Goal: Find specific page/section: Find specific page/section

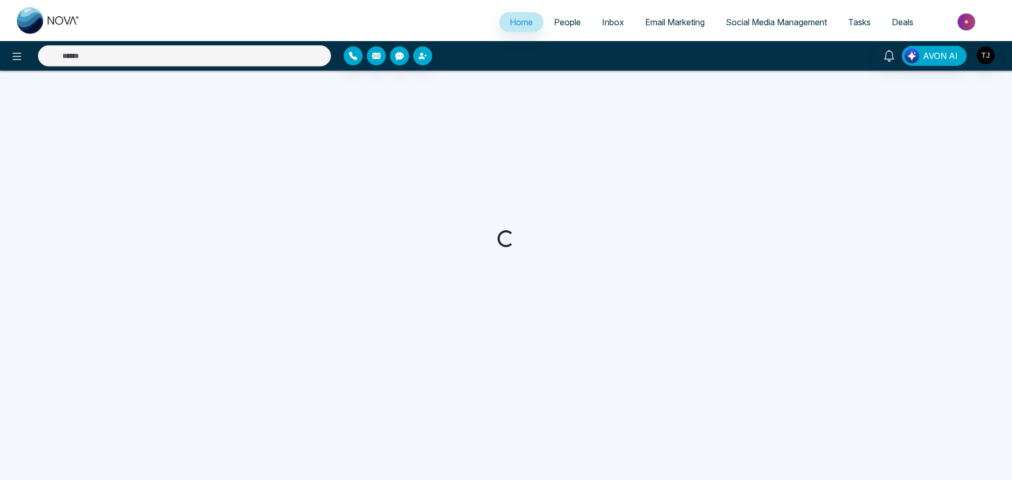
select select "*"
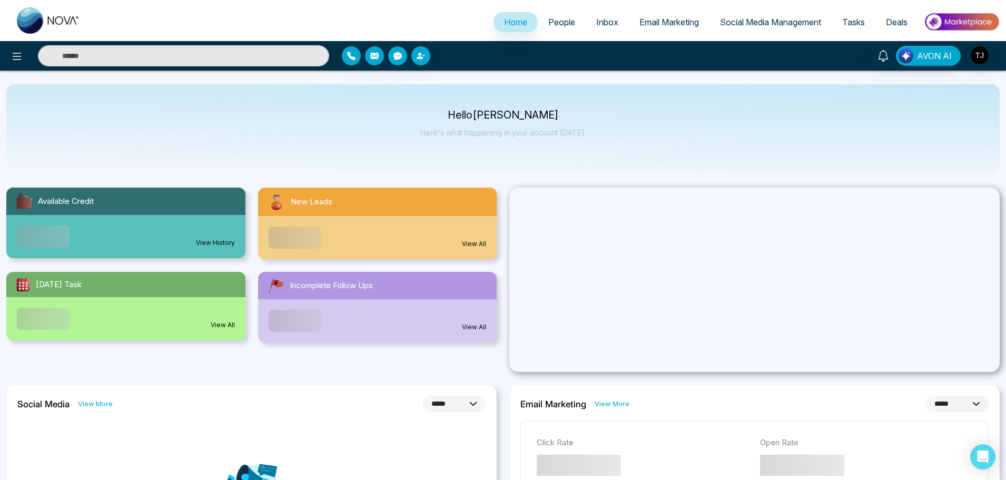
click at [552, 27] on link "People" at bounding box center [562, 22] width 48 height 20
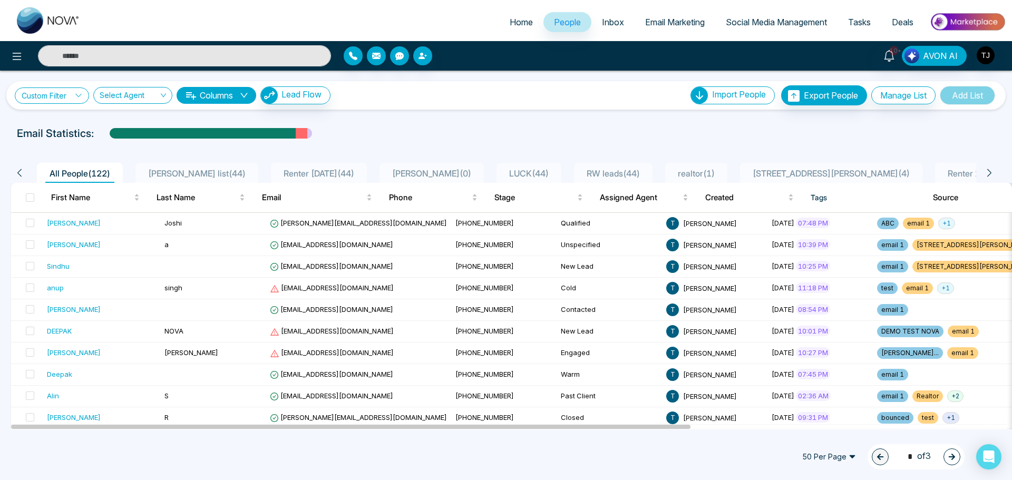
click at [73, 95] on link "Custom Filter" at bounding box center [52, 95] width 74 height 16
click at [145, 93] on input "search" at bounding box center [129, 97] width 59 height 20
click at [413, 103] on div "Custom Filter Choose a filter Cancel Apply Select Agent Columns Lead Flow Impor…" at bounding box center [506, 95] width 982 height 20
click at [310, 102] on button "Lead Flow" at bounding box center [295, 95] width 70 height 18
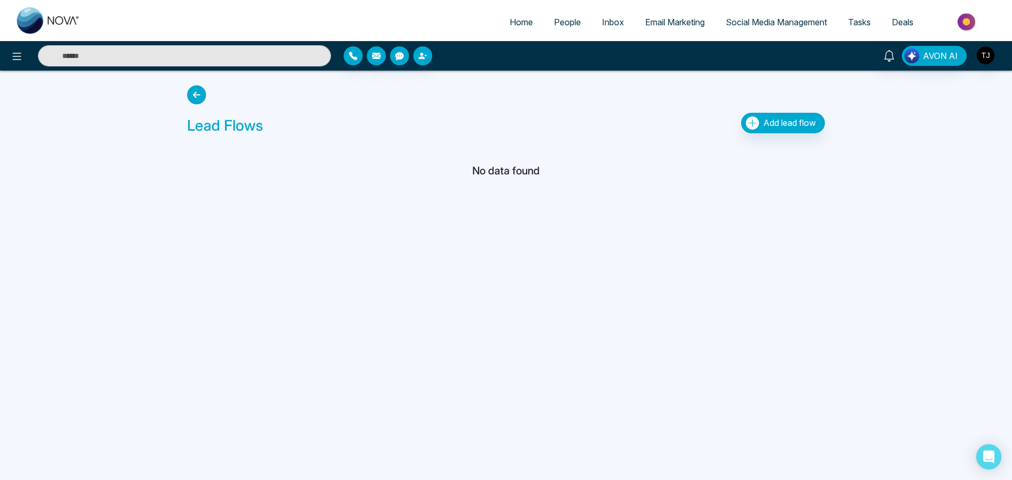
click at [196, 96] on icon at bounding box center [196, 94] width 19 height 19
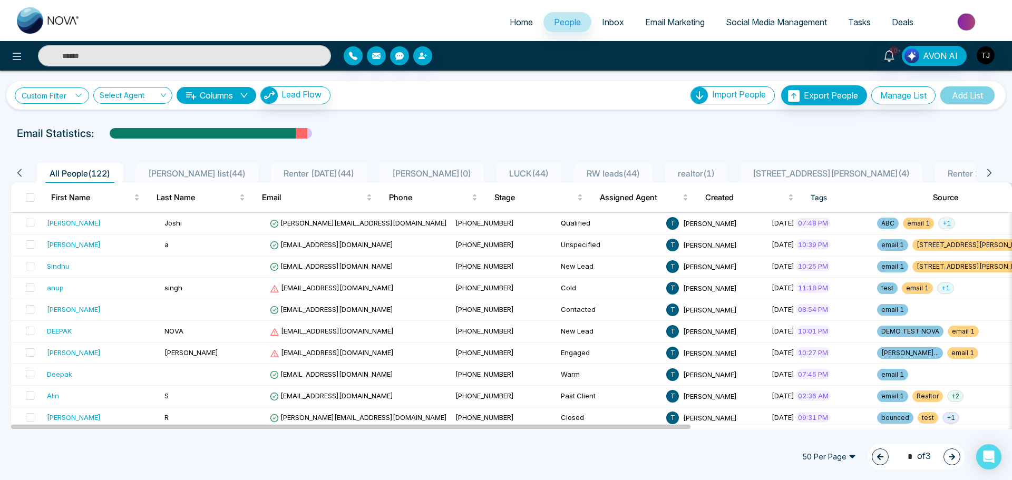
click at [40, 99] on link "Custom Filter" at bounding box center [52, 95] width 74 height 16
click at [990, 173] on icon at bounding box center [989, 173] width 4 height 8
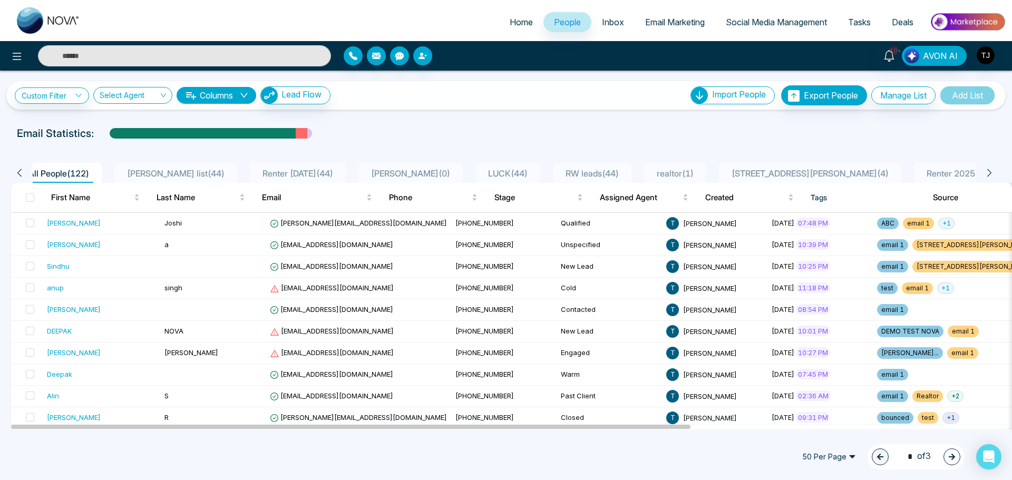
click at [990, 173] on icon at bounding box center [989, 173] width 4 height 8
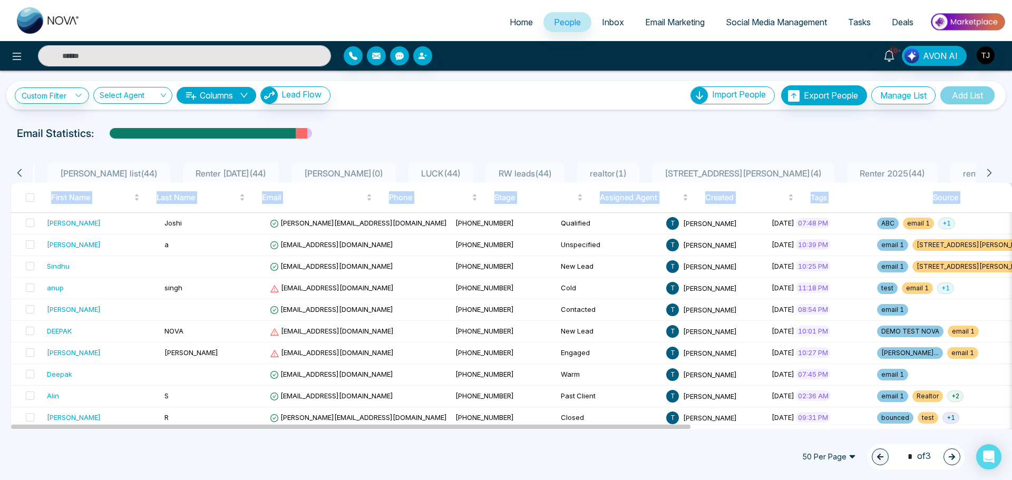
click at [990, 173] on icon at bounding box center [989, 173] width 4 height 8
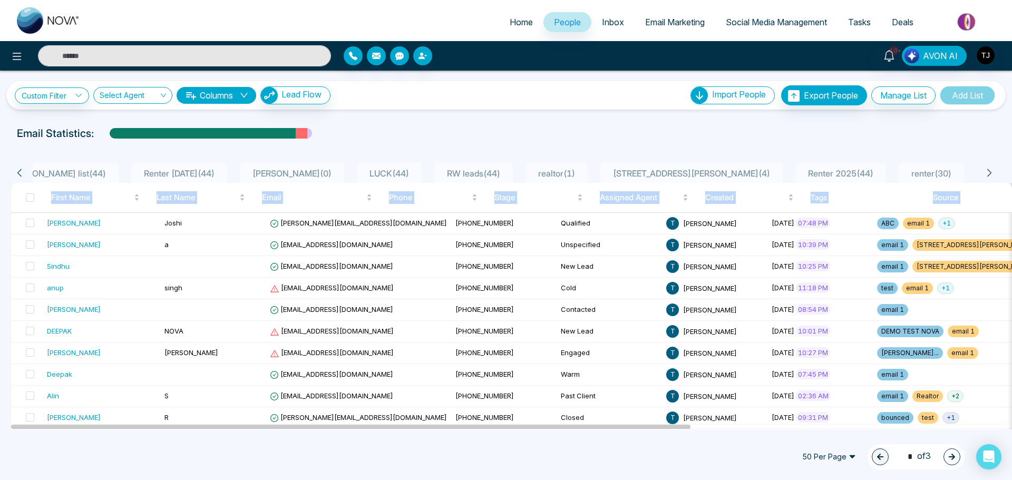
click at [990, 173] on icon at bounding box center [989, 173] width 4 height 8
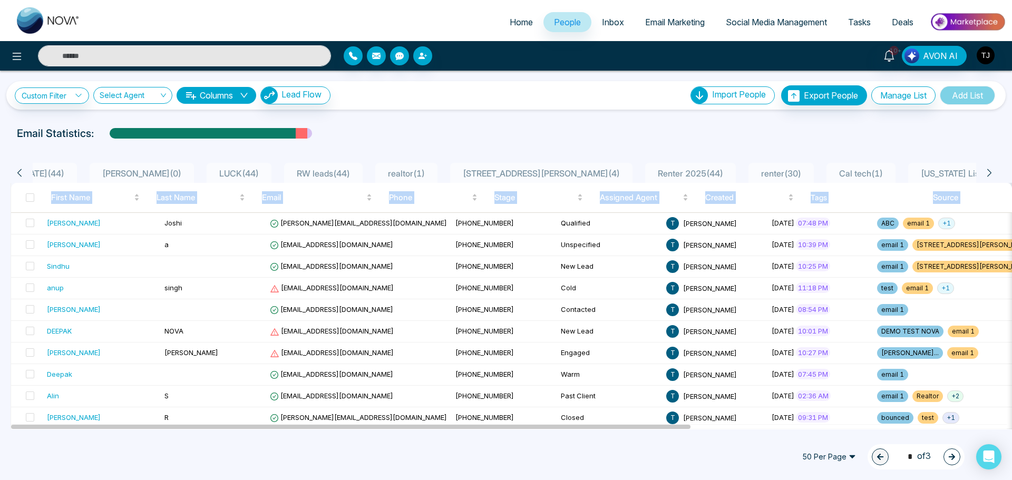
click at [990, 173] on icon at bounding box center [989, 173] width 4 height 8
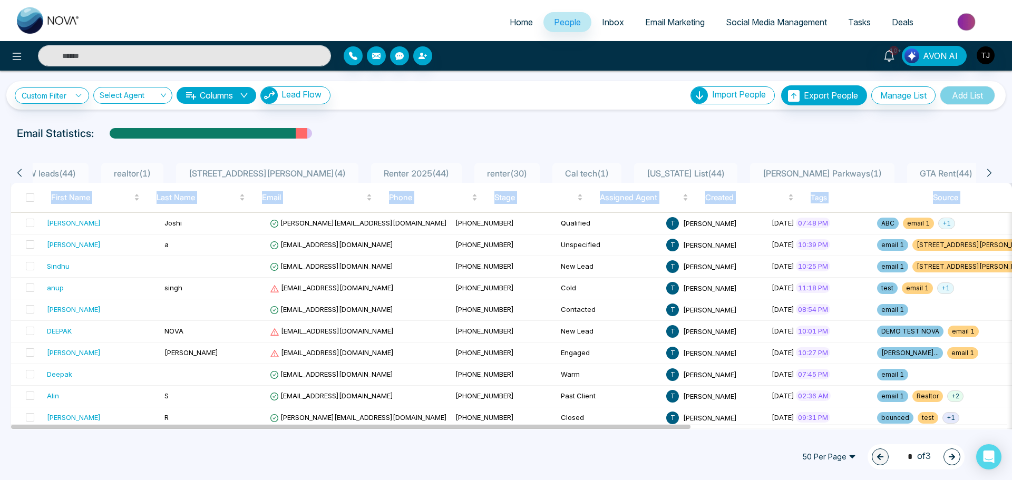
click at [990, 173] on icon at bounding box center [989, 173] width 4 height 8
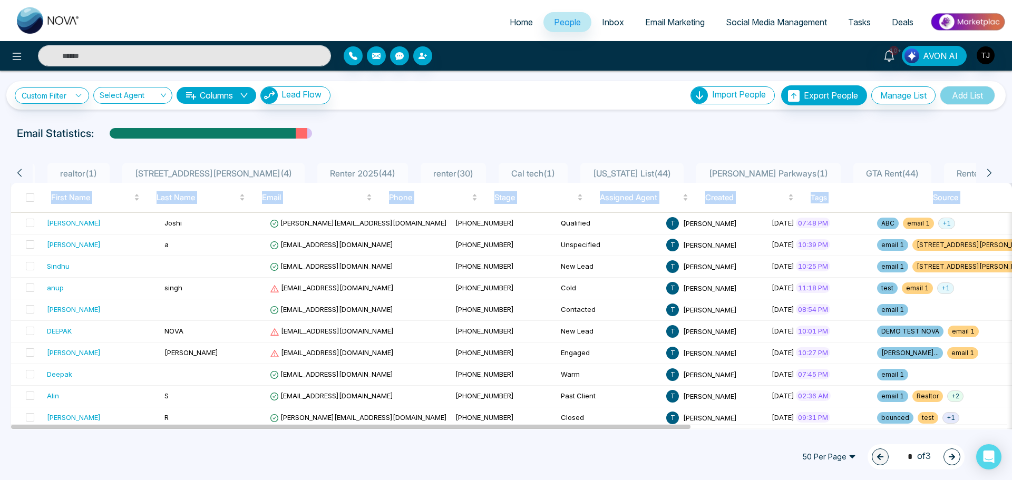
click at [990, 173] on icon at bounding box center [989, 173] width 4 height 8
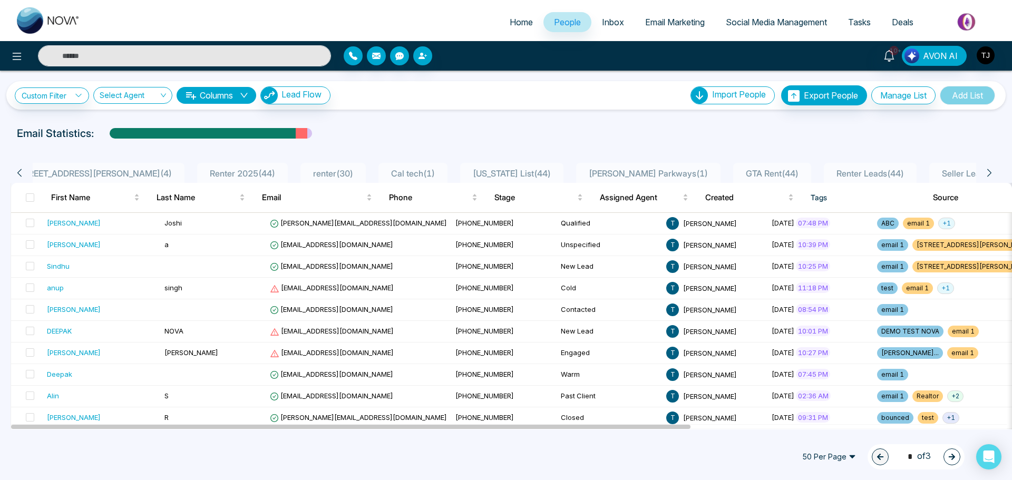
click at [990, 173] on icon at bounding box center [989, 173] width 4 height 8
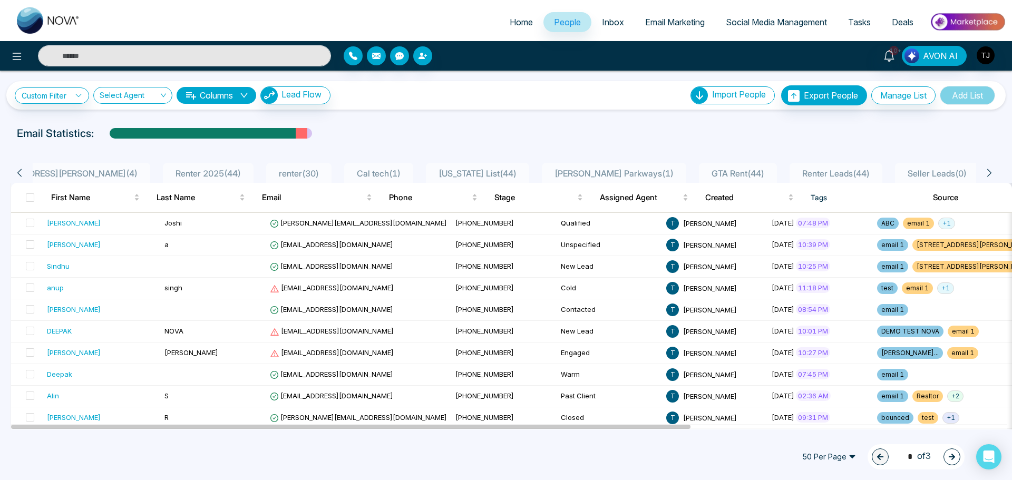
click at [990, 173] on icon at bounding box center [989, 173] width 4 height 8
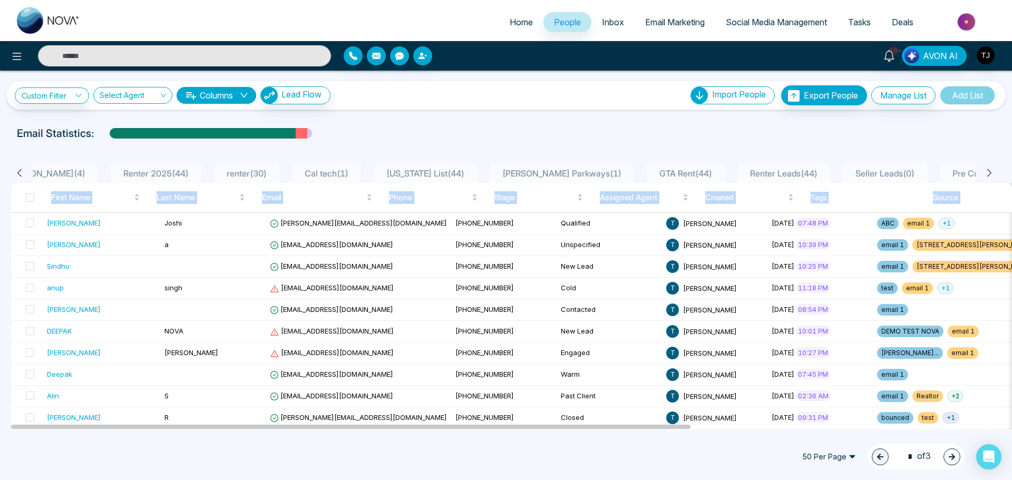
click at [990, 173] on icon at bounding box center [989, 173] width 4 height 8
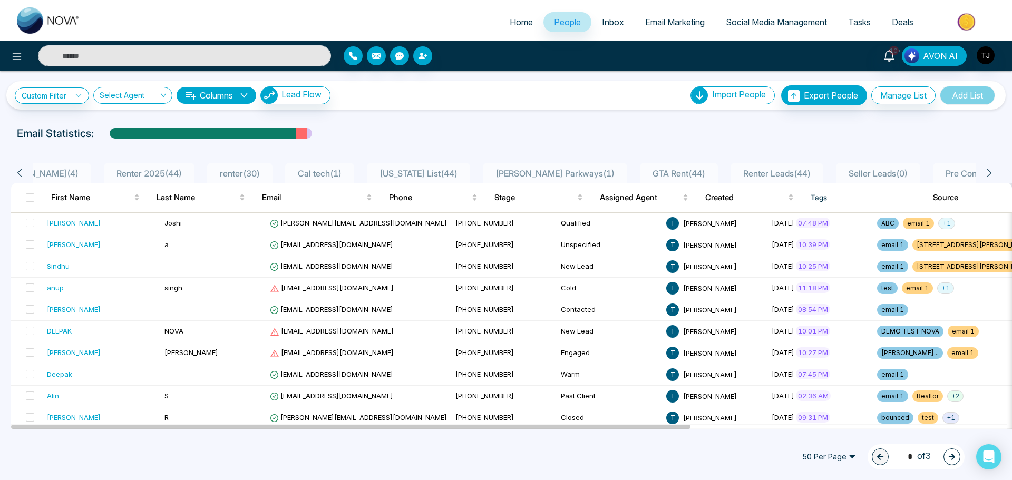
click at [341, 104] on div "Custom Filter Choose a filter Cancel Apply Select Agent Columns Lead Flow Impor…" at bounding box center [506, 95] width 982 height 20
click at [68, 100] on link "Custom Filter" at bounding box center [52, 95] width 74 height 16
click at [89, 140] on ul "Choose a filter Cancel Apply" at bounding box center [76, 133] width 123 height 57
click at [82, 97] on icon at bounding box center [78, 95] width 7 height 7
click at [94, 117] on input "search" at bounding box center [73, 120] width 85 height 16
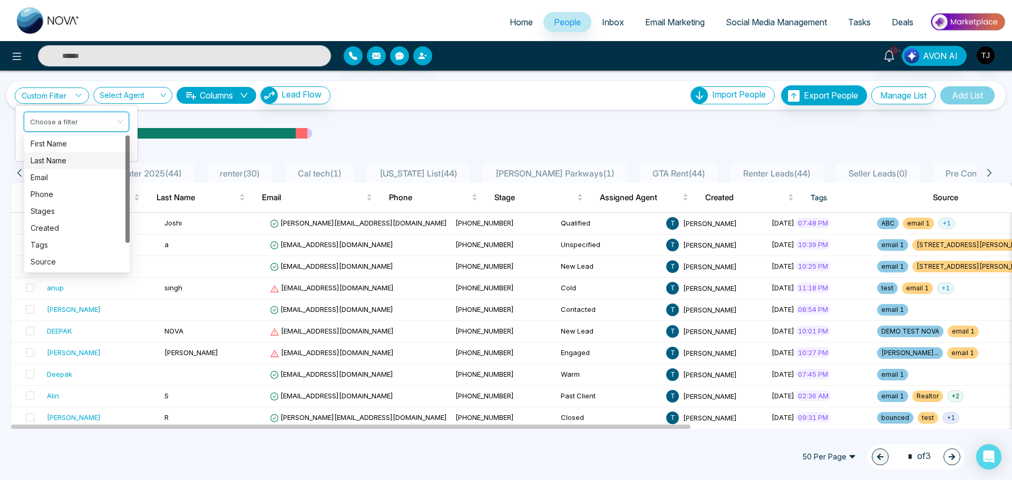
click at [81, 152] on div "Last Name" at bounding box center [76, 160] width 105 height 17
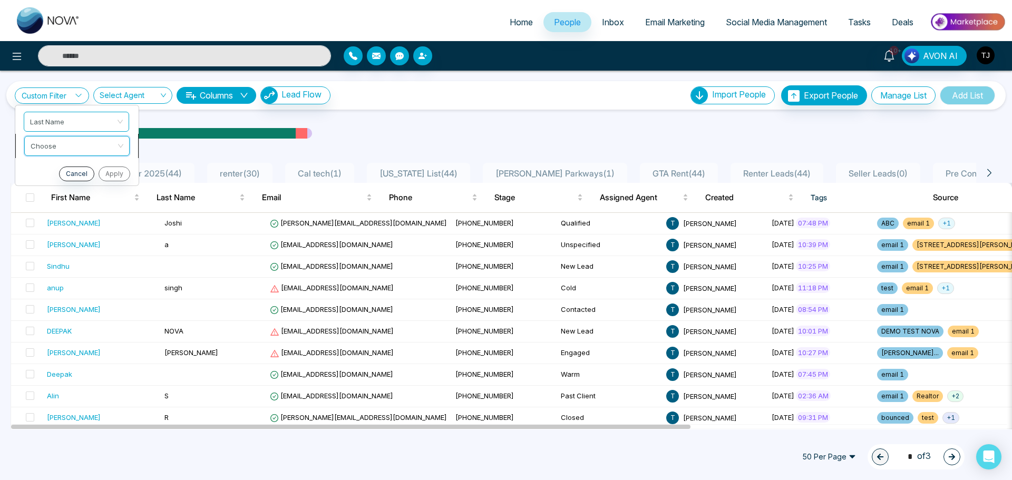
click at [83, 150] on input "search" at bounding box center [73, 144] width 85 height 16
click at [83, 185] on div "Is Empty" at bounding box center [77, 185] width 93 height 12
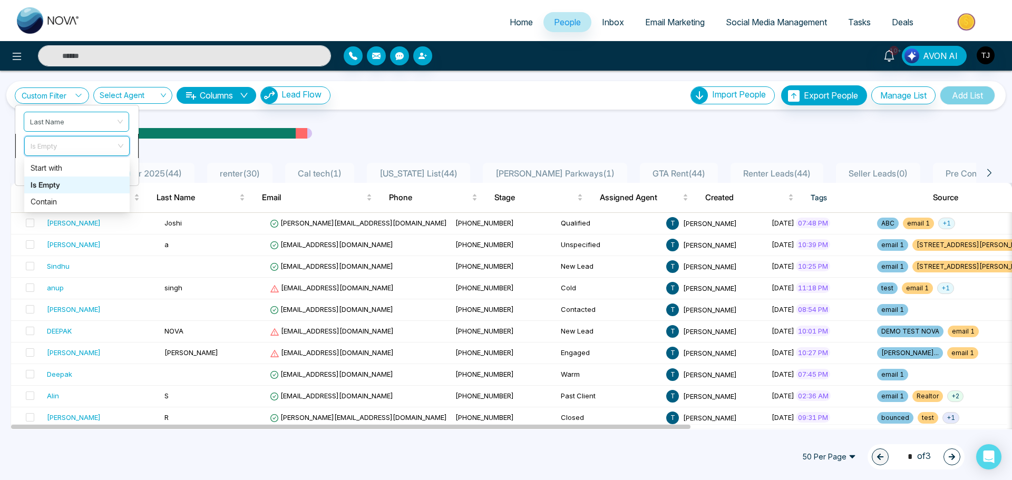
click at [95, 151] on span "Is Empty" at bounding box center [77, 145] width 93 height 19
click at [74, 171] on div "Start with" at bounding box center [76, 168] width 93 height 12
click at [74, 171] on input "text" at bounding box center [76, 172] width 105 height 20
type input "*"
click at [106, 202] on button "Apply" at bounding box center [113, 198] width 32 height 15
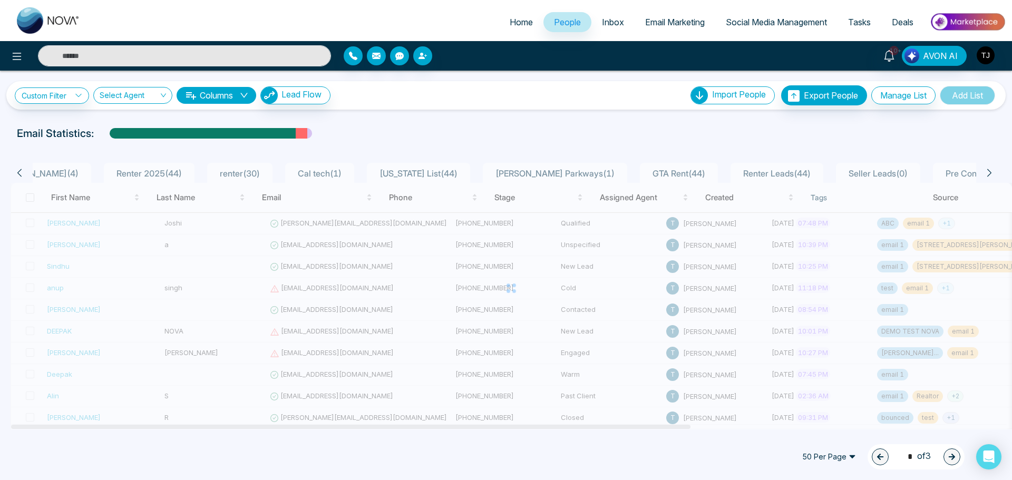
scroll to position [0, 820]
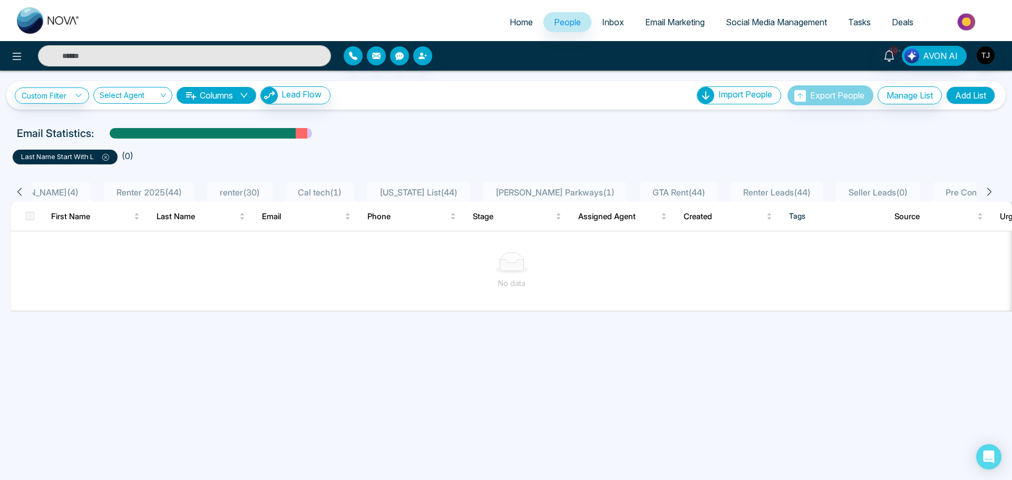
click at [106, 155] on icon at bounding box center [105, 157] width 7 height 7
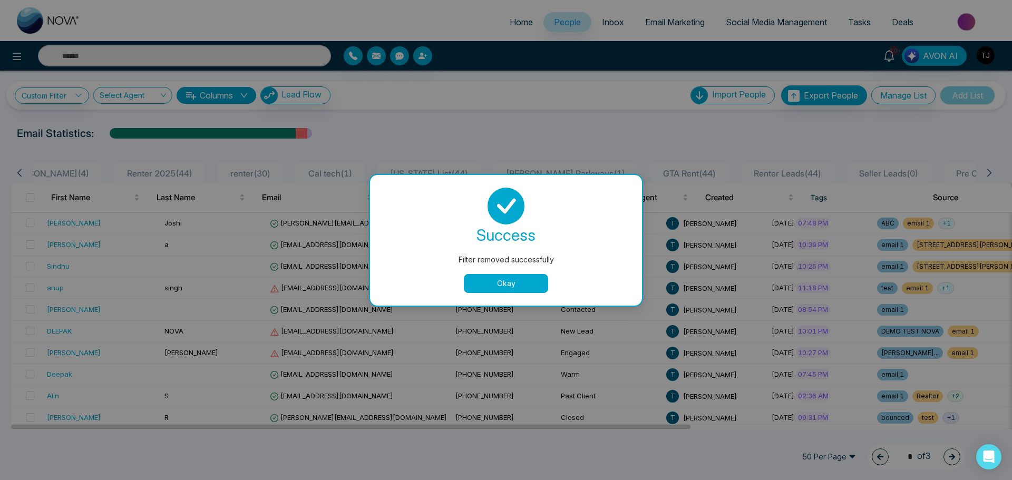
click at [505, 288] on button "Okay" at bounding box center [506, 283] width 84 height 19
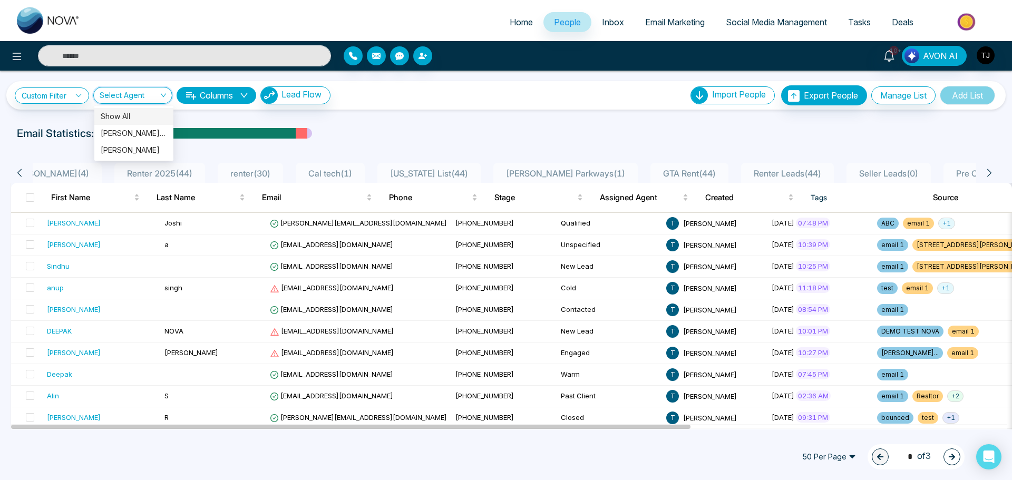
click at [139, 94] on input "search" at bounding box center [129, 97] width 59 height 20
click at [138, 133] on div "[PERSON_NAME] (me)" at bounding box center [134, 133] width 66 height 12
click at [157, 93] on span "[PERSON_NAME] (me)" at bounding box center [133, 95] width 66 height 10
click at [138, 116] on div "Show All" at bounding box center [134, 117] width 66 height 12
click at [247, 100] on button "Columns" at bounding box center [216, 95] width 80 height 17
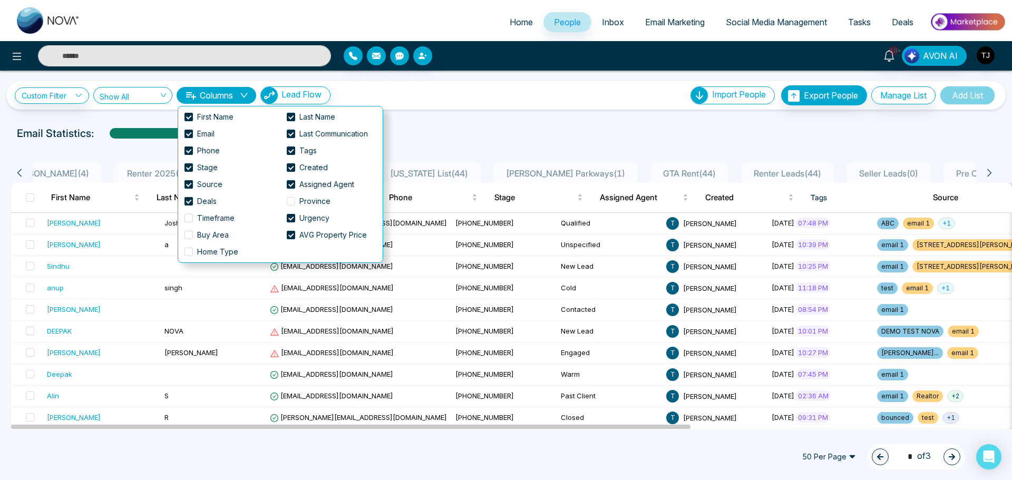
click at [402, 85] on div "Custom Filter Choose a filter Cancel Apply Show All Columns Lead Flow Import Pe…" at bounding box center [506, 95] width 982 height 20
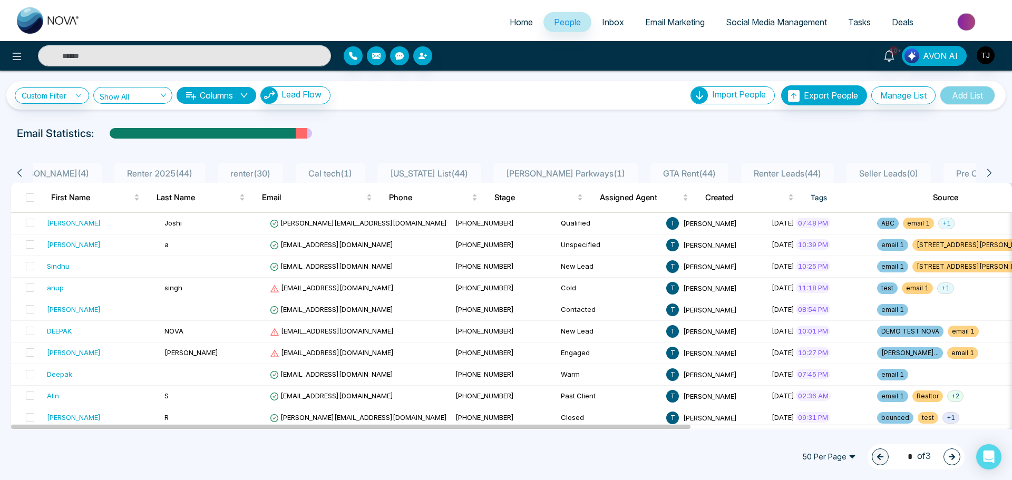
click at [251, 100] on button "Columns" at bounding box center [216, 95] width 80 height 17
click at [395, 107] on div "Custom Filter Choose a filter Cancel Apply Show All Columns Lead Flow Import Pe…" at bounding box center [505, 95] width 999 height 28
click at [243, 99] on icon "down" at bounding box center [244, 95] width 8 height 8
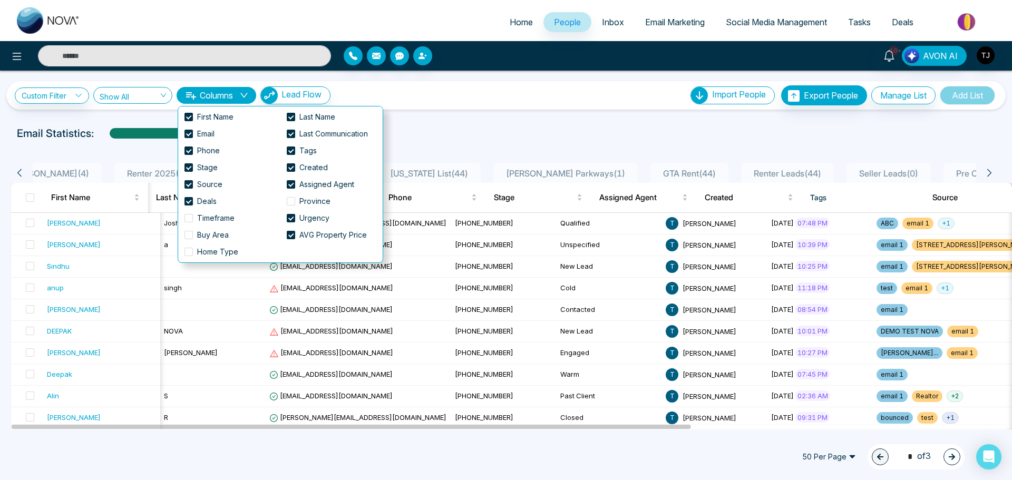
click at [535, 132] on div "Email Statistics:" at bounding box center [340, 133] width 647 height 16
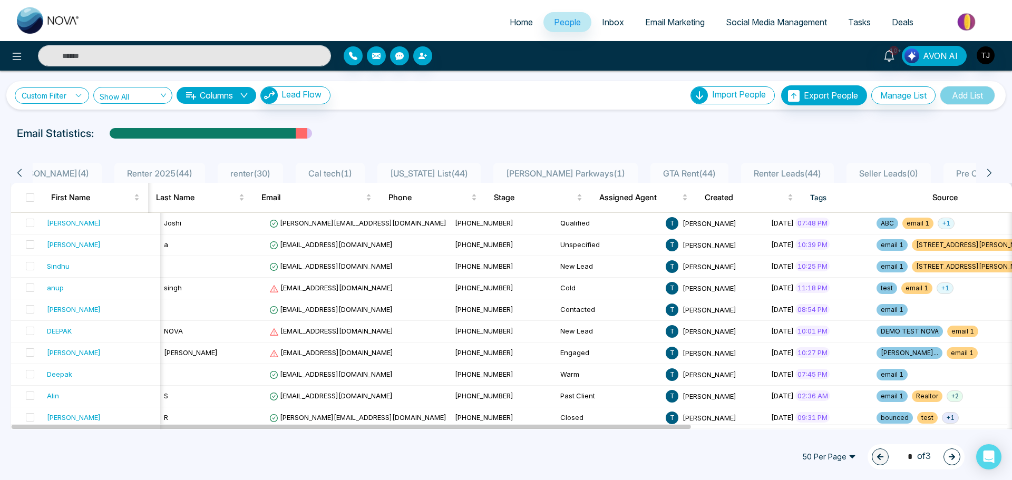
click at [79, 96] on icon at bounding box center [78, 95] width 6 height 3
click at [104, 123] on input "search" at bounding box center [73, 120] width 85 height 16
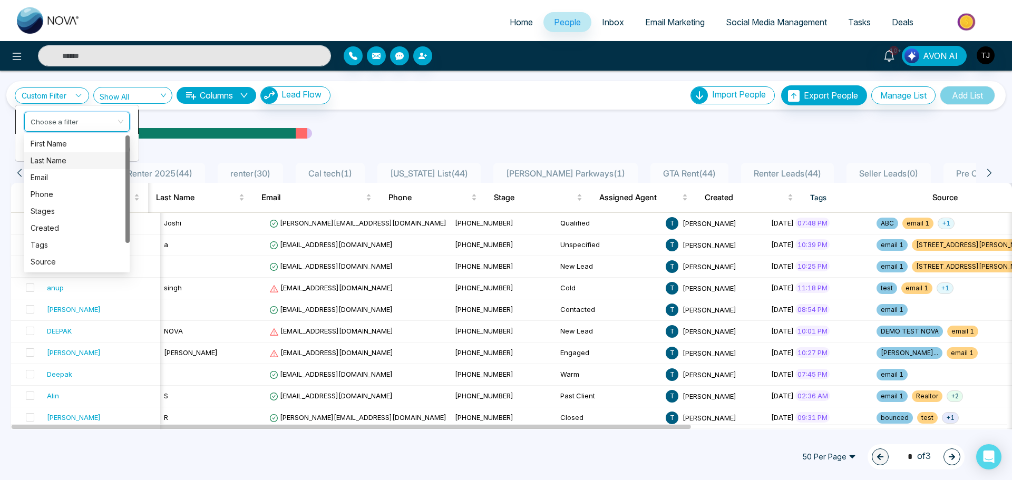
click at [104, 123] on input "search" at bounding box center [73, 120] width 85 height 16
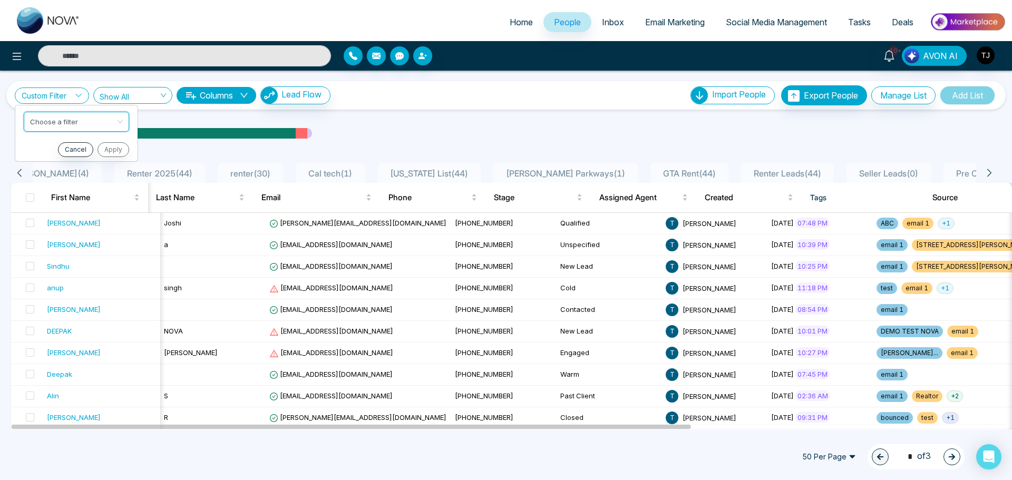
click at [71, 100] on link "Custom Filter" at bounding box center [52, 95] width 74 height 16
click at [428, 97] on div "Custom Filter Choose a filter Cancel Apply Show All Columns Lead Flow Import Pe…" at bounding box center [506, 95] width 982 height 20
click at [758, 127] on div "Email Statistics:" at bounding box center [506, 133] width 1012 height 16
click at [248, 99] on icon "down" at bounding box center [244, 95] width 8 height 8
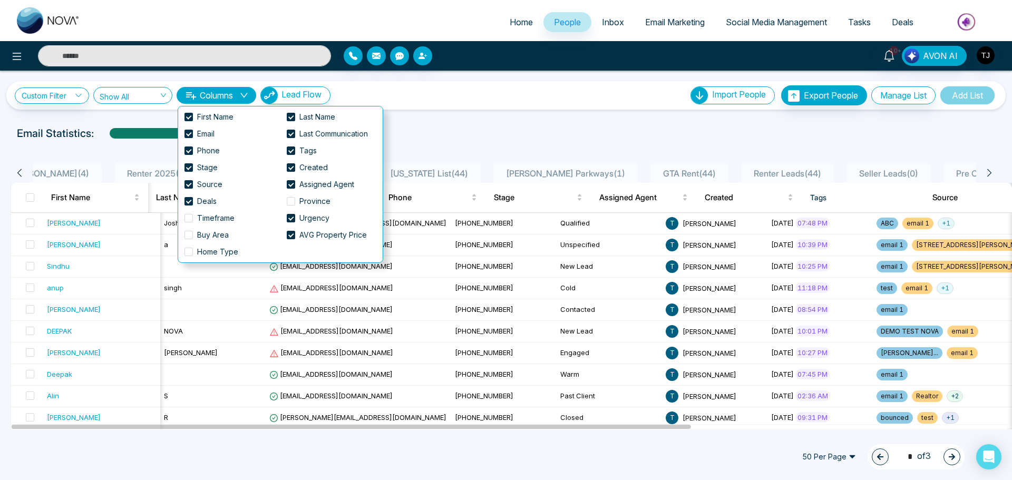
click at [160, 92] on span "Show All" at bounding box center [133, 95] width 66 height 10
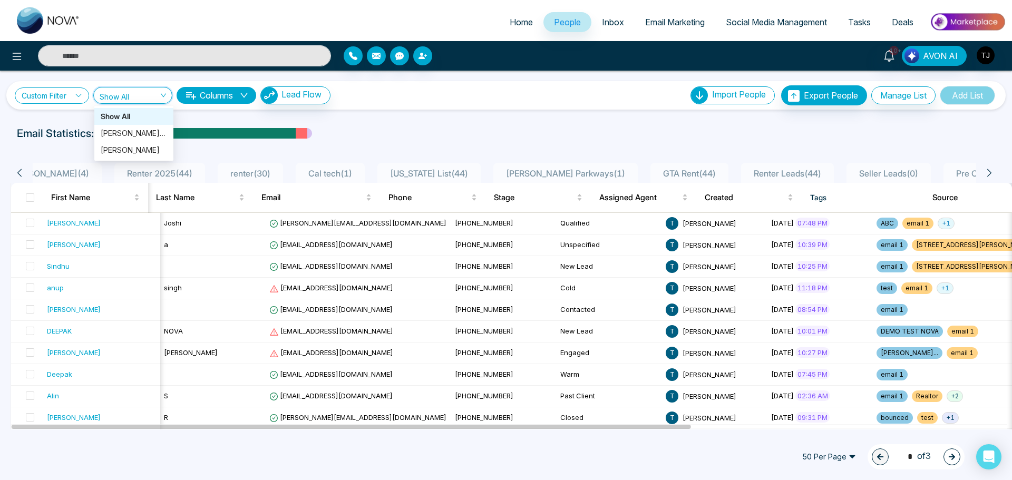
click at [86, 100] on link "Custom Filter" at bounding box center [52, 95] width 74 height 16
click at [150, 97] on span "Show All" at bounding box center [133, 95] width 66 height 10
click at [245, 96] on icon "down" at bounding box center [244, 95] width 8 height 8
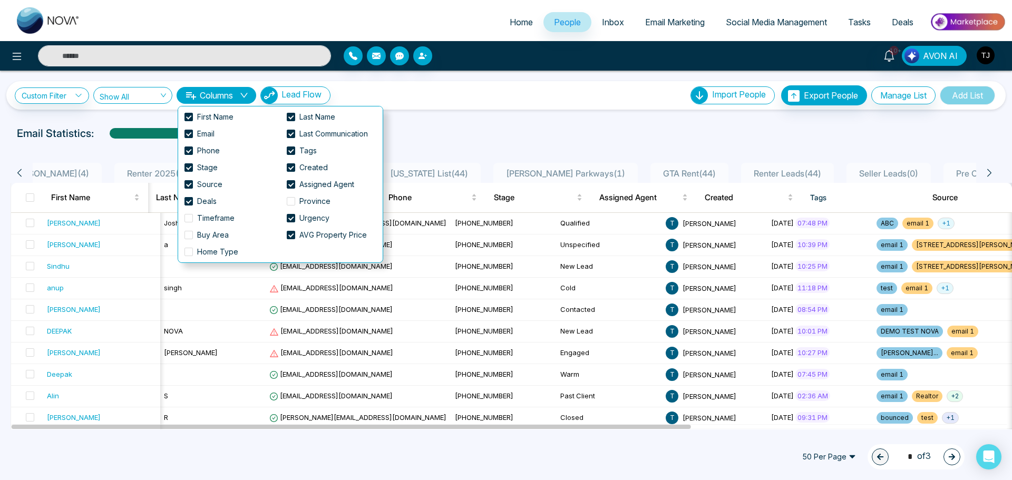
click at [547, 100] on div "Custom Filter Choose a filter Cancel Apply Show All Columns Lead Flow Import Pe…" at bounding box center [506, 95] width 982 height 20
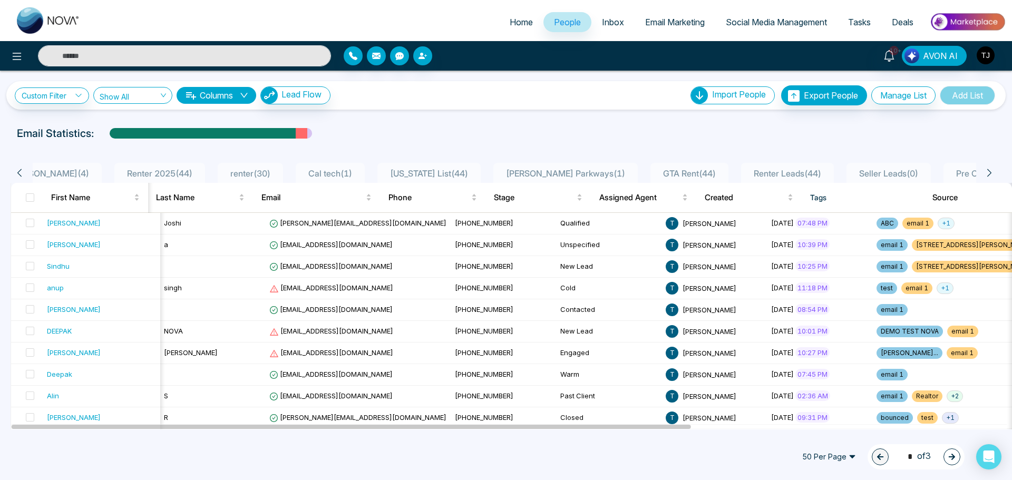
click at [948, 450] on button "button" at bounding box center [951, 456] width 17 height 17
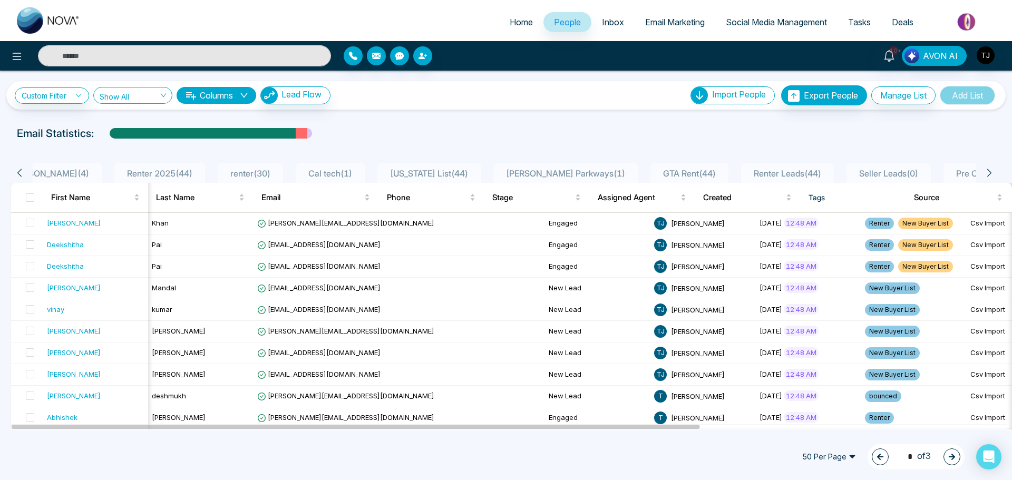
click at [876, 458] on icon "button" at bounding box center [879, 456] width 7 height 7
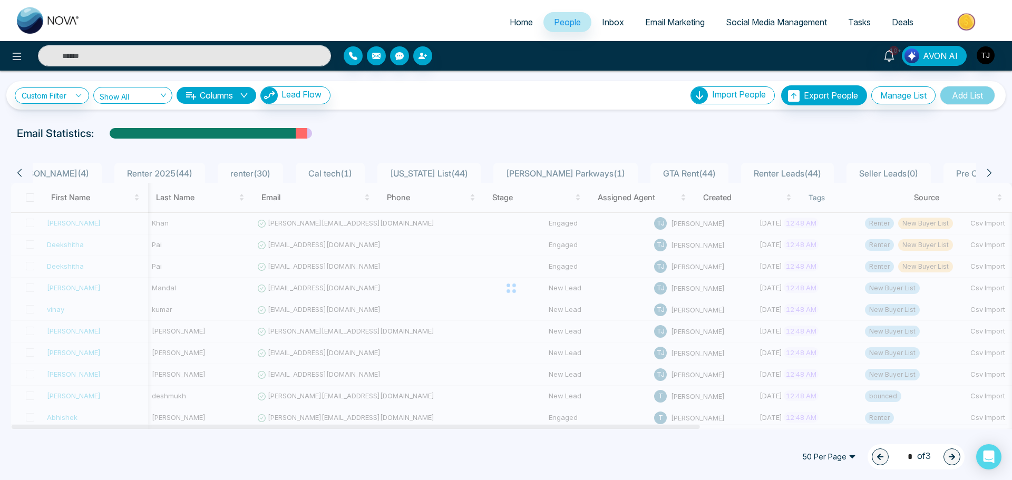
type input "*"
